Goal: Information Seeking & Learning: Find specific fact

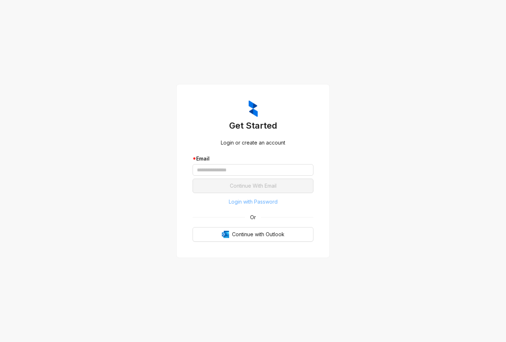
click at [254, 201] on span "Login with Password" at bounding box center [253, 202] width 49 height 8
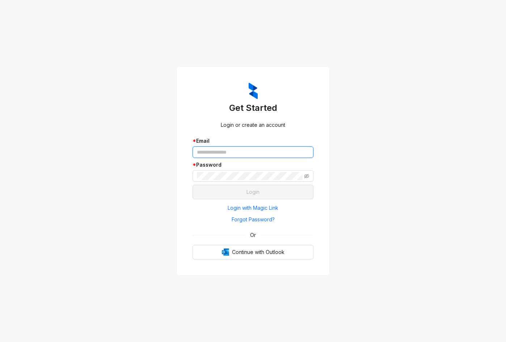
click at [238, 150] on input "text" at bounding box center [253, 152] width 121 height 12
type input "**********"
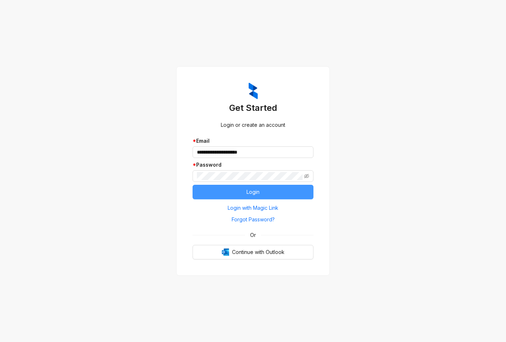
click at [240, 188] on button "Login" at bounding box center [253, 192] width 121 height 14
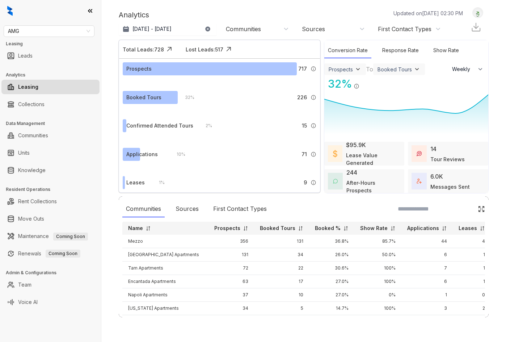
select select "******"
click at [43, 27] on span "AMG" at bounding box center [49, 31] width 82 height 11
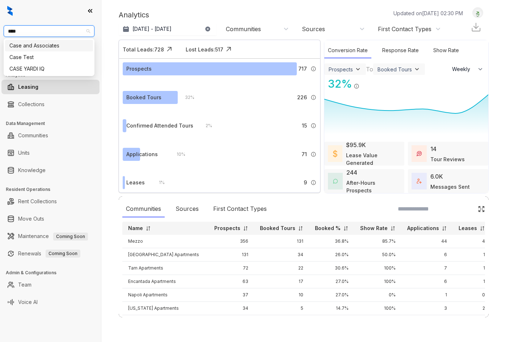
type input "****"
click at [40, 42] on div "Case and Associates" at bounding box center [48, 46] width 79 height 8
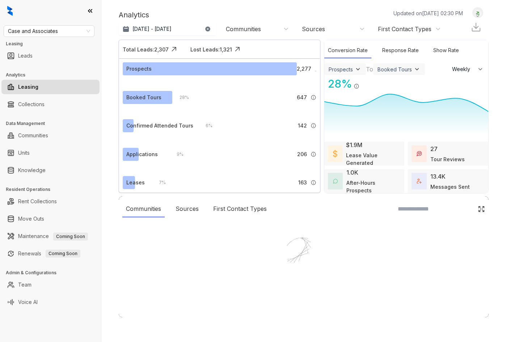
select select "******"
click at [40, 173] on div at bounding box center [253, 171] width 506 height 342
click at [40, 170] on div at bounding box center [253, 171] width 506 height 342
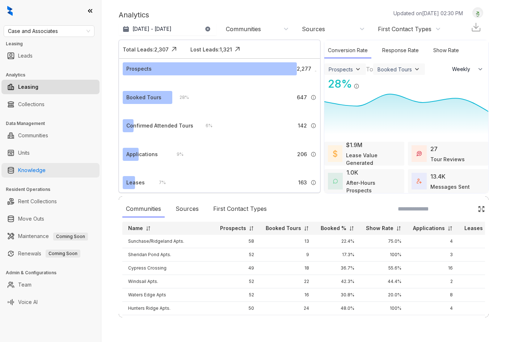
click at [30, 167] on link "Knowledge" at bounding box center [32, 170] width 28 height 14
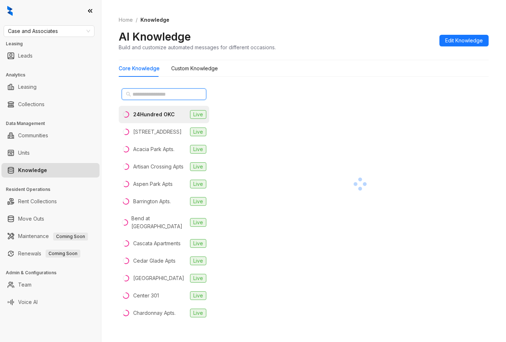
click at [158, 92] on input "text" at bounding box center [165, 94] width 64 height 8
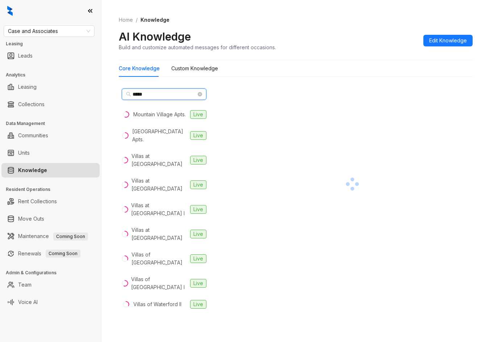
type input "*****"
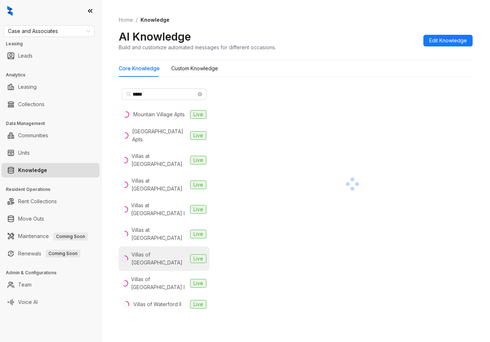
click at [153, 251] on div "Villas of Waterford" at bounding box center [159, 259] width 56 height 16
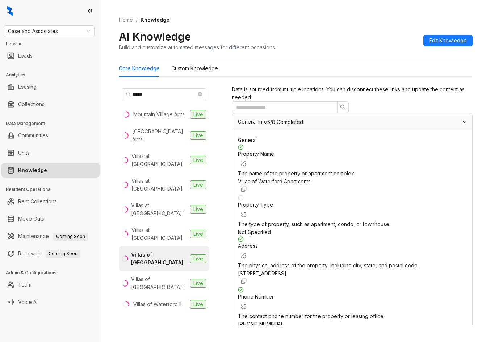
scroll to position [145, 0]
drag, startPoint x: 334, startPoint y: 155, endPoint x: 341, endPoint y: 140, distance: 16.8
drag, startPoint x: 340, startPoint y: 123, endPoint x: 389, endPoint y: 123, distance: 48.2
click at [389, 287] on div "Phone Number The contact phone number for the property or leasing office. +1316…" at bounding box center [352, 312] width 228 height 51
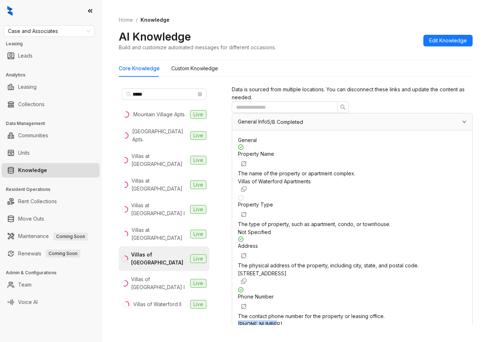
copy span "+13166346117"
drag, startPoint x: 380, startPoint y: 218, endPoint x: 380, endPoint y: 223, distance: 4.4
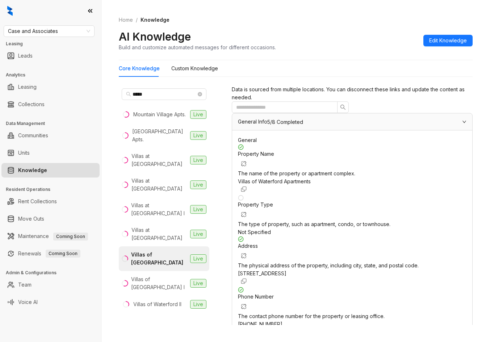
drag, startPoint x: 246, startPoint y: 213, endPoint x: 359, endPoint y: 215, distance: 113.0
copy div "Application Fee Amount $ 75"
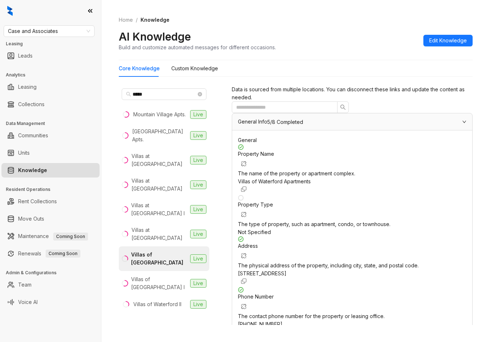
scroll to position [1017, 0]
drag, startPoint x: 342, startPoint y: 176, endPoint x: 356, endPoint y: 176, distance: 13.4
copy div "$ 75"
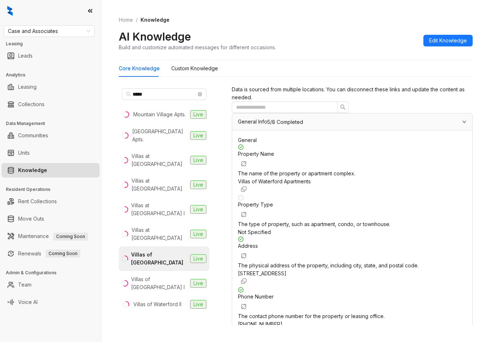
scroll to position [3, 0]
drag, startPoint x: 337, startPoint y: 265, endPoint x: 382, endPoint y: 268, distance: 45.3
click at [382, 287] on div "Phone Number The contact phone number for the property or leasing office. +1316…" at bounding box center [352, 312] width 228 height 51
copy span "+13166346117"
click at [78, 25] on div "Case and Associates Leasing Leads Analytics Leasing Collections Data Management…" at bounding box center [50, 171] width 101 height 342
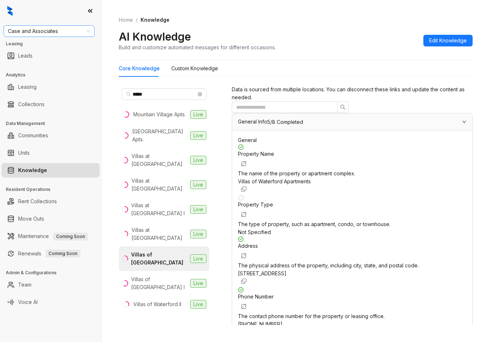
click at [78, 29] on span "Case and Associates" at bounding box center [49, 31] width 82 height 11
type input "*********"
click at [46, 47] on div "RR Living" at bounding box center [48, 46] width 79 height 8
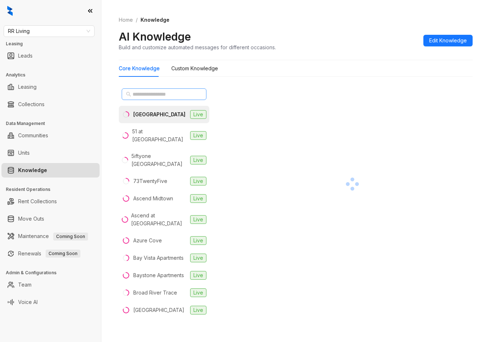
click at [153, 88] on div at bounding box center [164, 93] width 91 height 17
click at [155, 92] on input "text" at bounding box center [165, 94] width 64 height 8
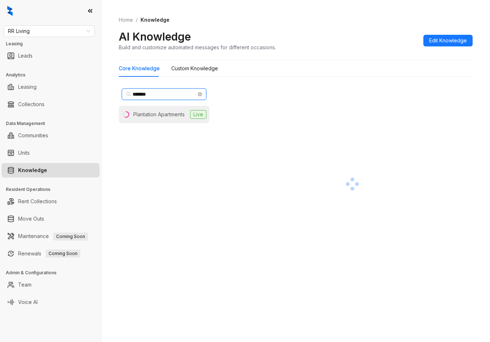
type input "*******"
click at [156, 112] on div "Plantation Apartments" at bounding box center [158, 114] width 51 height 8
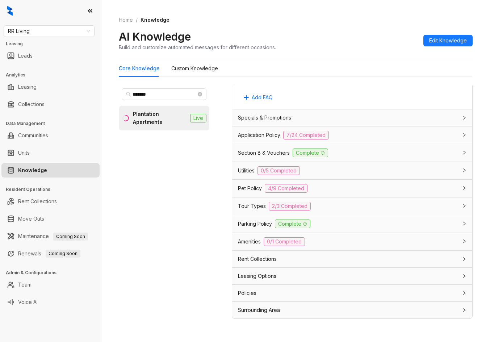
scroll to position [534, 0]
click at [333, 172] on div "Utilities 0/5 Completed" at bounding box center [348, 170] width 220 height 9
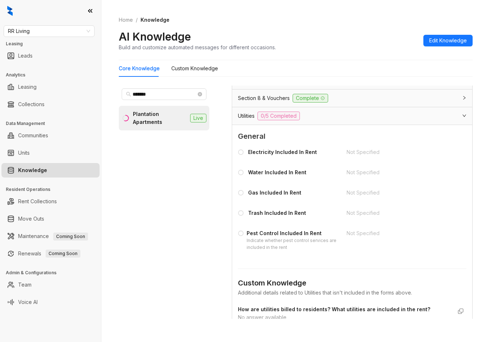
scroll to position [715, 0]
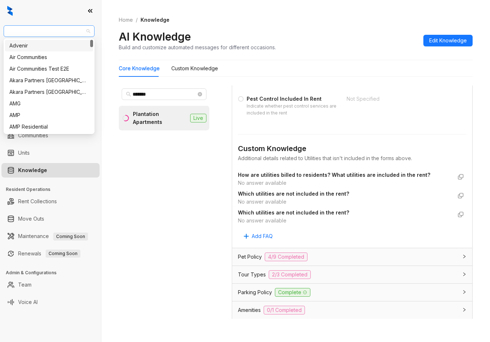
click at [60, 35] on span "RR Living" at bounding box center [49, 31] width 82 height 11
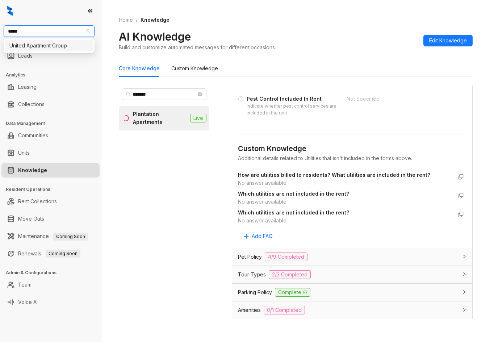
type input "******"
click at [60, 45] on div "United Apartment Group" at bounding box center [48, 46] width 79 height 8
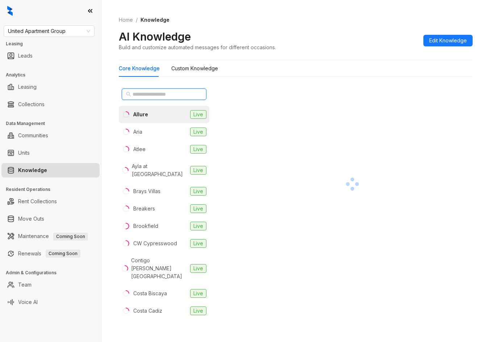
click at [163, 96] on input "text" at bounding box center [165, 94] width 64 height 8
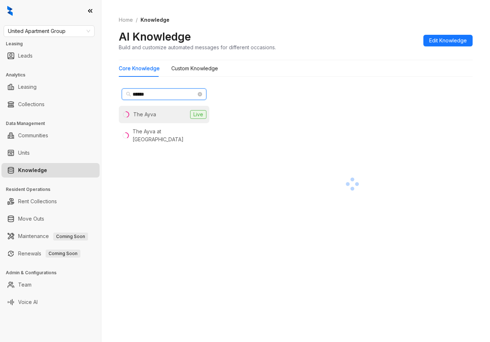
type input "******"
click at [154, 113] on div "The Ayva" at bounding box center [144, 114] width 23 height 8
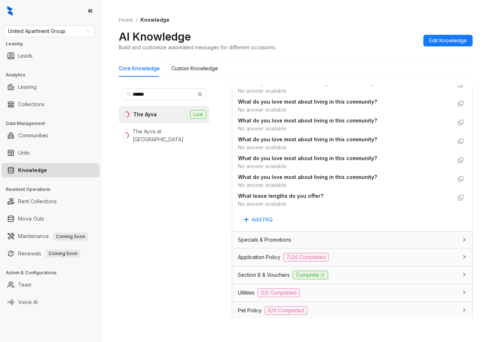
scroll to position [688, 0]
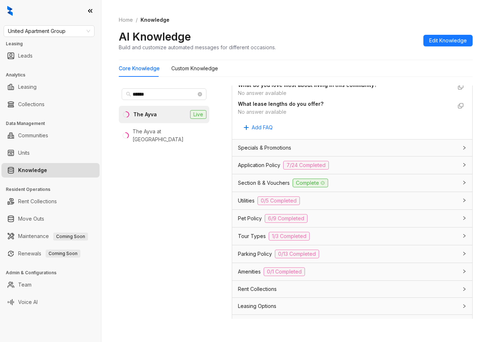
click at [384, 160] on div "Application Policy 7/24 Completed" at bounding box center [352, 164] width 240 height 17
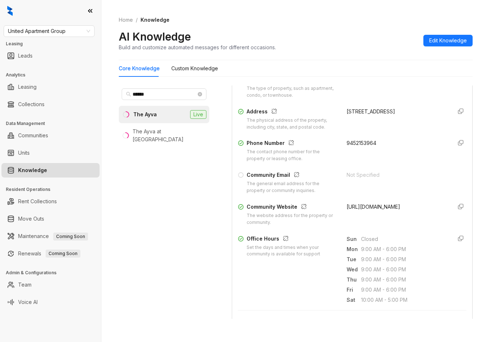
scroll to position [72, 0]
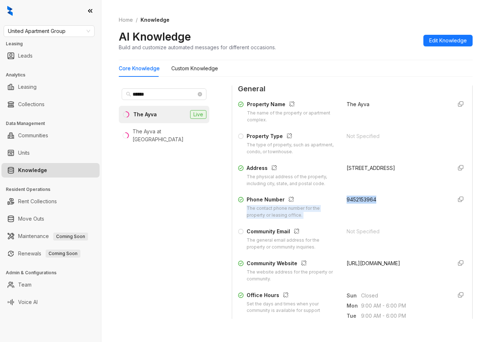
click at [378, 200] on div "Phone Number The contact phone number for the property or leasing office. 94521…" at bounding box center [352, 207] width 228 height 23
click at [356, 201] on span "9452153964" at bounding box center [362, 199] width 30 height 6
click at [355, 201] on span "9452153964" at bounding box center [362, 199] width 30 height 6
click at [47, 30] on span "United Apartment Group" at bounding box center [49, 31] width 82 height 11
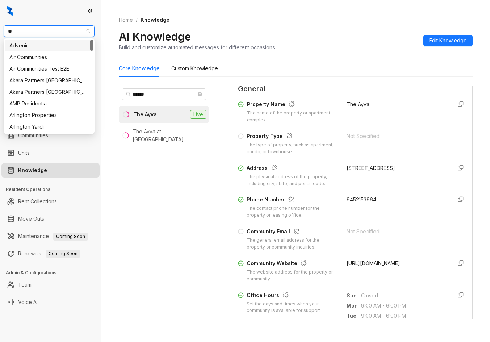
type input "**"
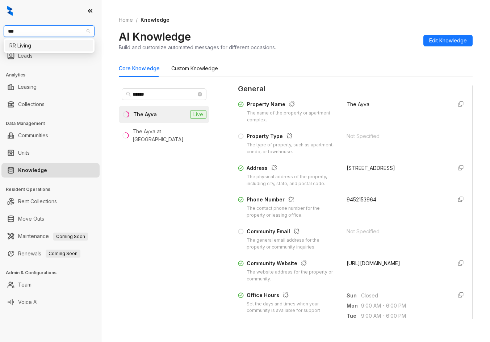
click at [47, 44] on div "RR Living" at bounding box center [48, 46] width 79 height 8
click at [148, 93] on input "******" at bounding box center [165, 94] width 64 height 8
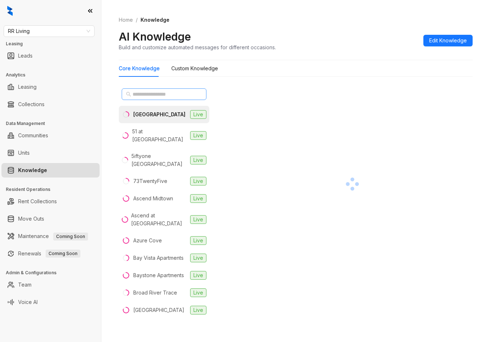
click at [167, 98] on span at bounding box center [164, 94] width 85 height 12
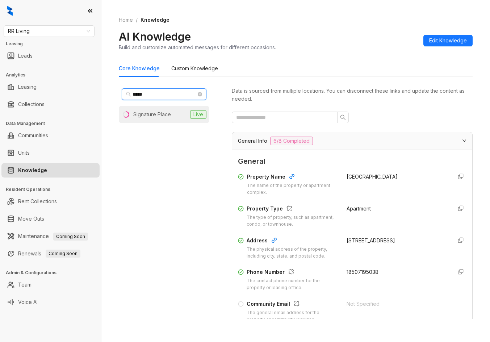
type input "*****"
click at [178, 116] on li "Signature Place Live" at bounding box center [164, 114] width 91 height 17
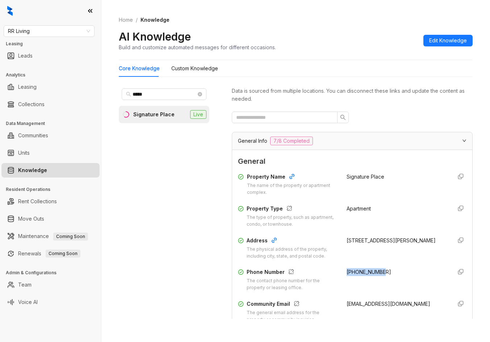
drag, startPoint x: 339, startPoint y: 270, endPoint x: 391, endPoint y: 272, distance: 52.2
click at [391, 272] on div "Phone Number The contact phone number for the property or leasing office. [PHON…" at bounding box center [352, 279] width 228 height 23
copy span "[PHONE_NUMBER]"
